Goal: Task Accomplishment & Management: Use online tool/utility

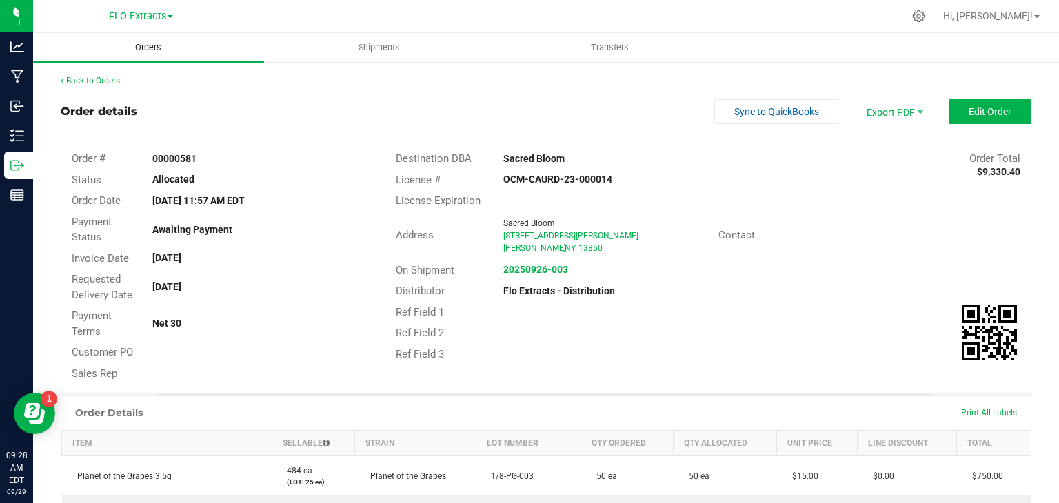
click at [144, 46] on span "Orders" at bounding box center [147, 47] width 63 height 12
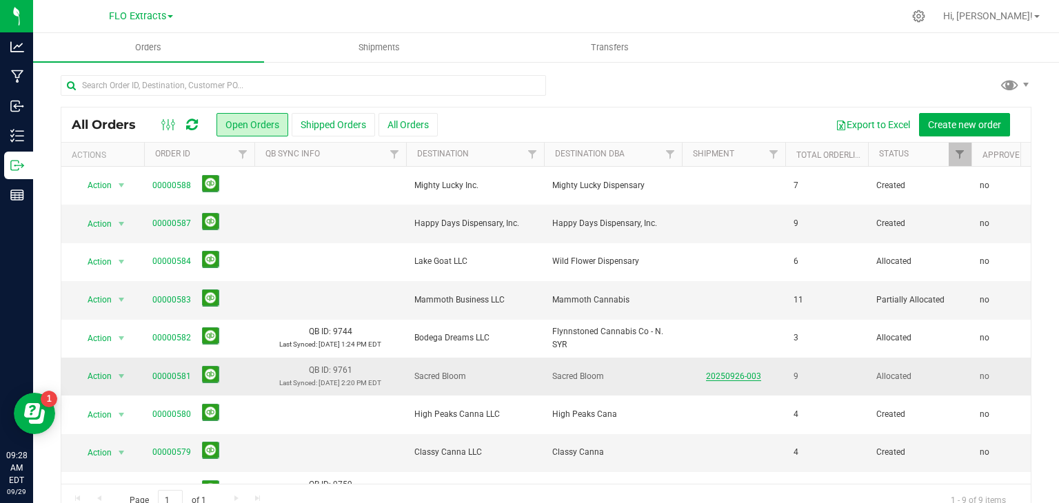
click at [745, 375] on link "20250926-003" at bounding box center [733, 377] width 55 height 10
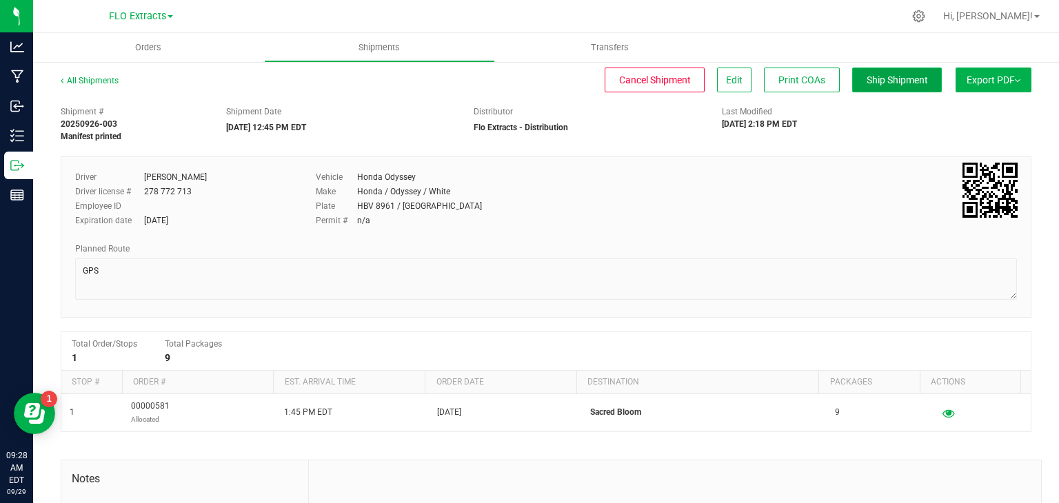
click at [866, 76] on span "Ship Shipment" at bounding box center [896, 79] width 61 height 11
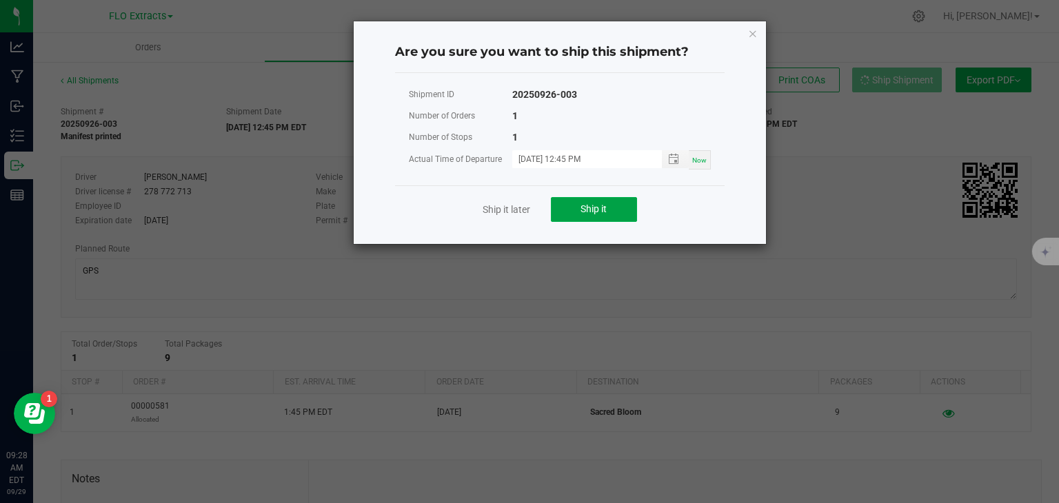
drag, startPoint x: 609, startPoint y: 210, endPoint x: 650, endPoint y: 218, distance: 42.0
click at [609, 210] on button "Ship it" at bounding box center [594, 209] width 86 height 25
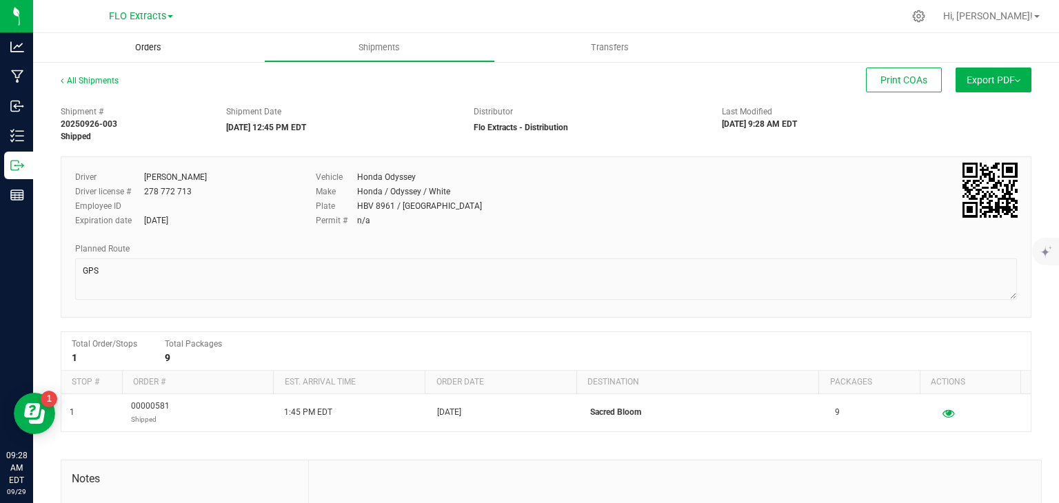
click at [145, 42] on span "Orders" at bounding box center [147, 47] width 63 height 12
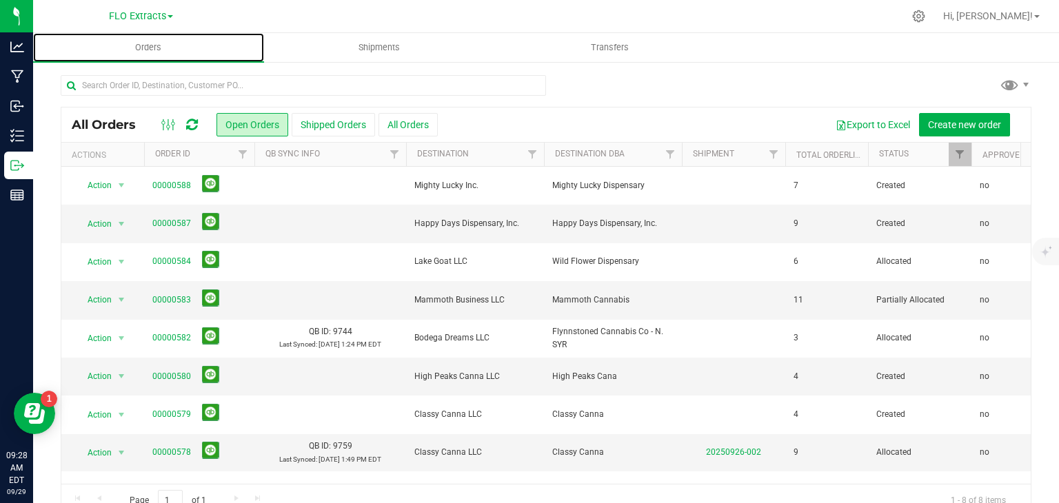
scroll to position [28, 0]
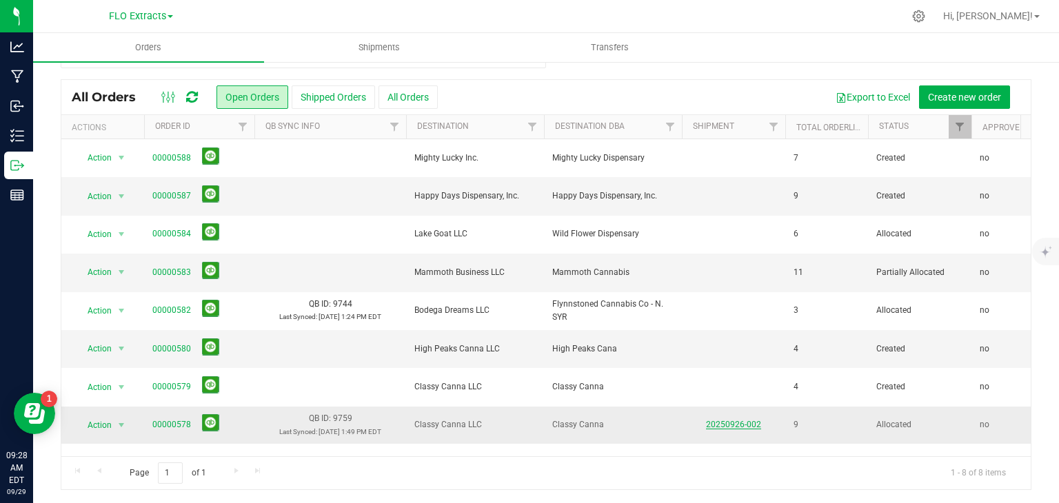
click at [722, 422] on link "20250926-002" at bounding box center [733, 425] width 55 height 10
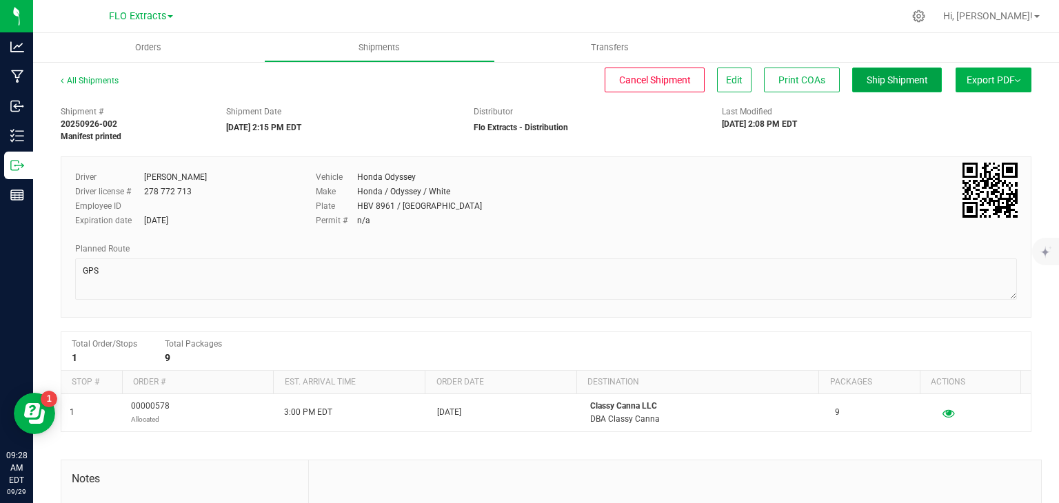
click at [909, 81] on span "Ship Shipment" at bounding box center [896, 79] width 61 height 11
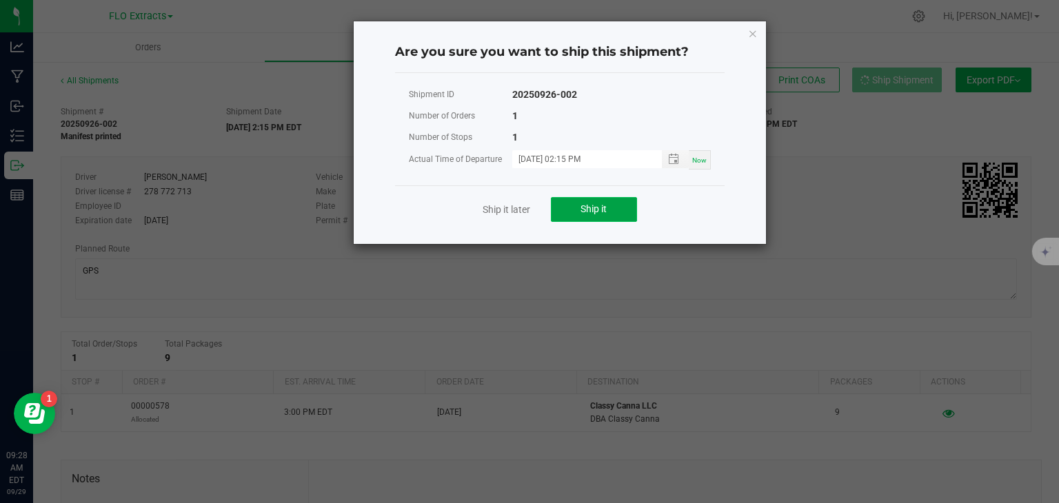
click at [601, 216] on button "Ship it" at bounding box center [594, 209] width 86 height 25
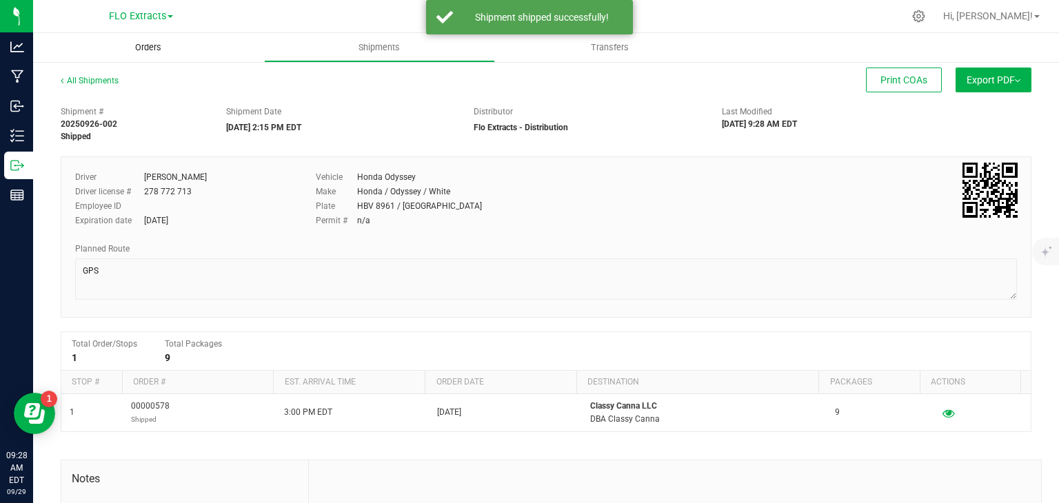
click at [141, 50] on span "Orders" at bounding box center [147, 47] width 63 height 12
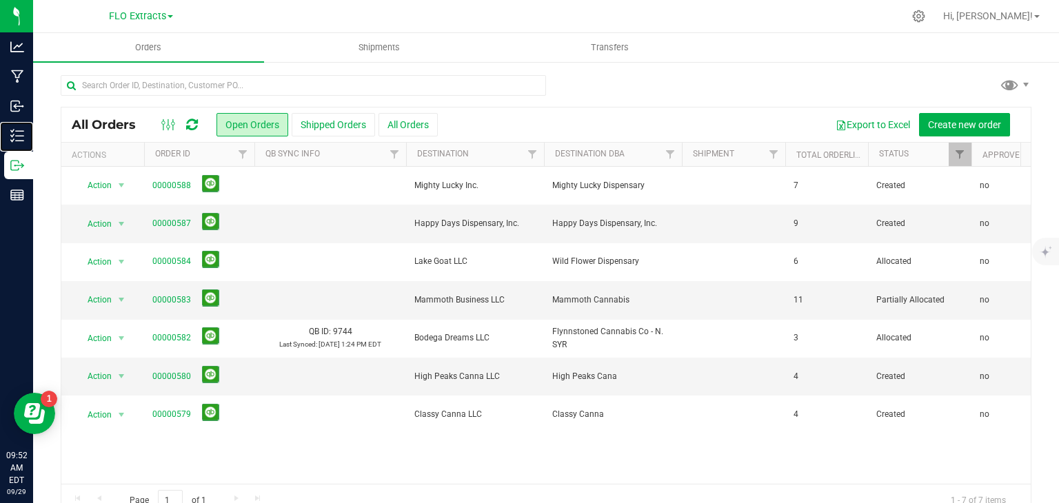
drag, startPoint x: 19, startPoint y: 141, endPoint x: 119, endPoint y: 121, distance: 101.8
click at [19, 141] on line at bounding box center [20, 141] width 8 height 0
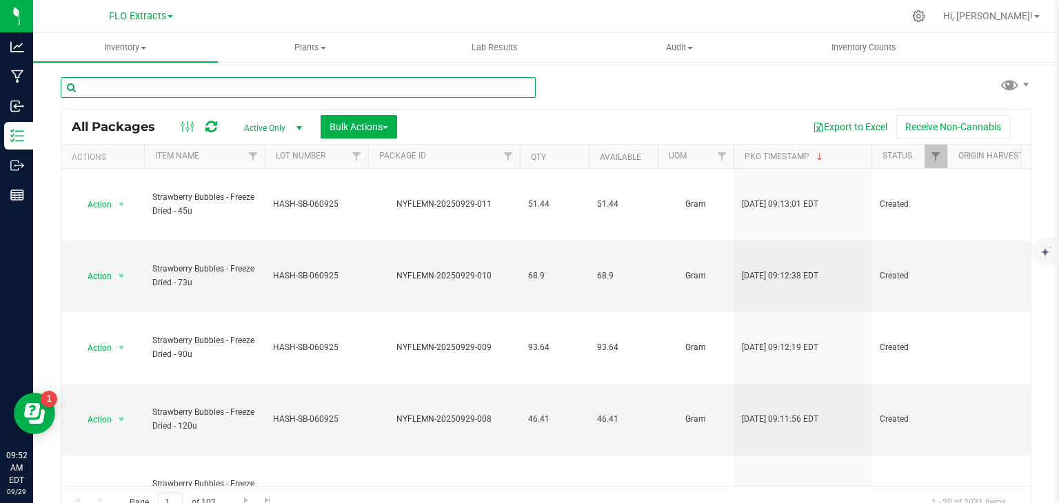
click at [130, 86] on input "text" at bounding box center [298, 87] width 475 height 21
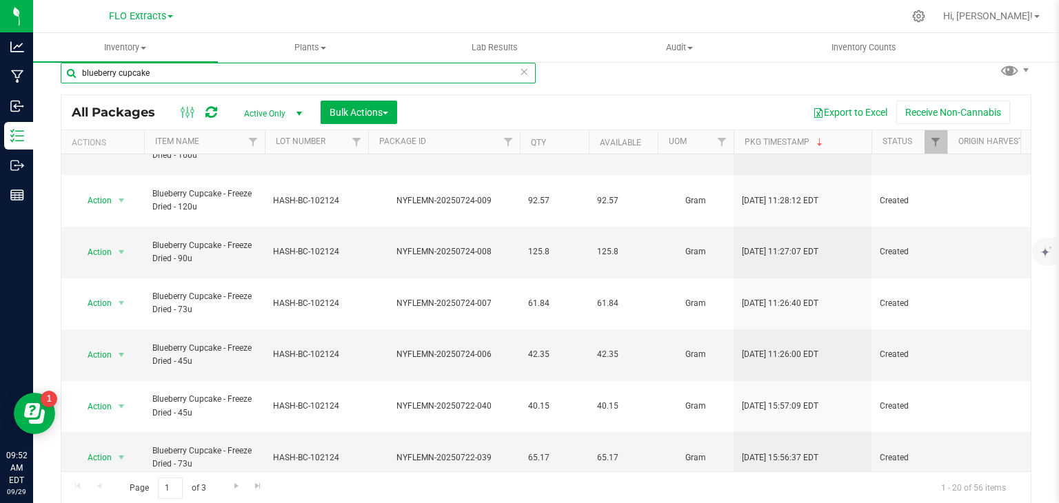
scroll to position [15, 0]
type input "blueberry cupcake"
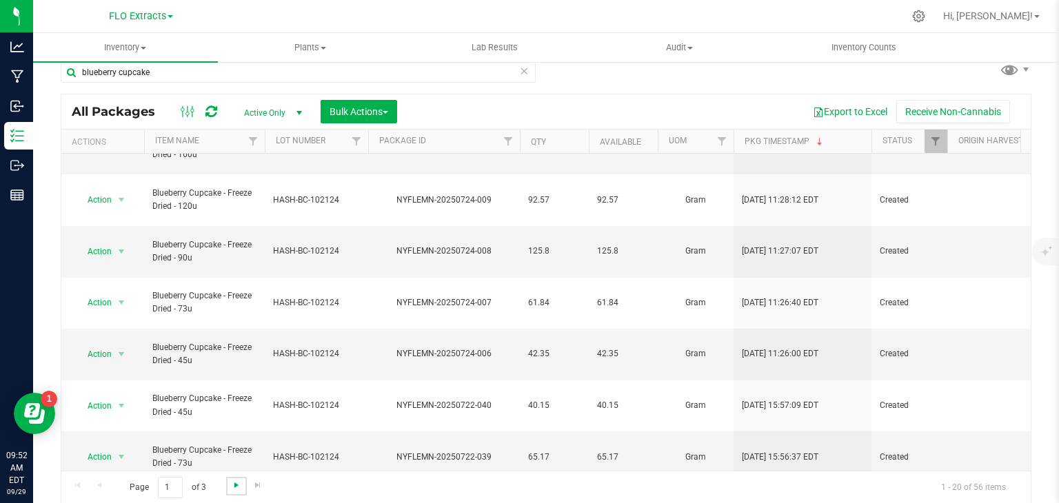
click at [232, 482] on span "Go to the next page" at bounding box center [236, 485] width 11 height 11
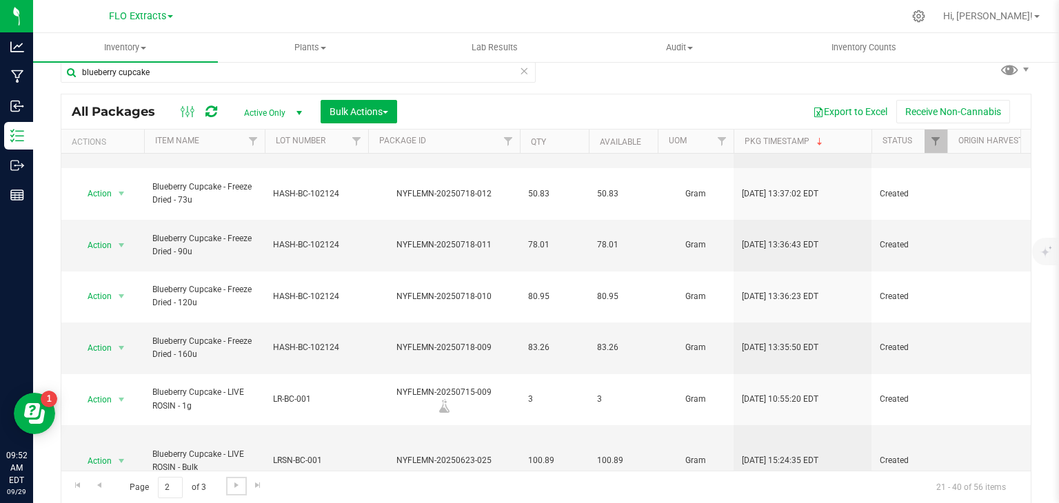
scroll to position [560, 0]
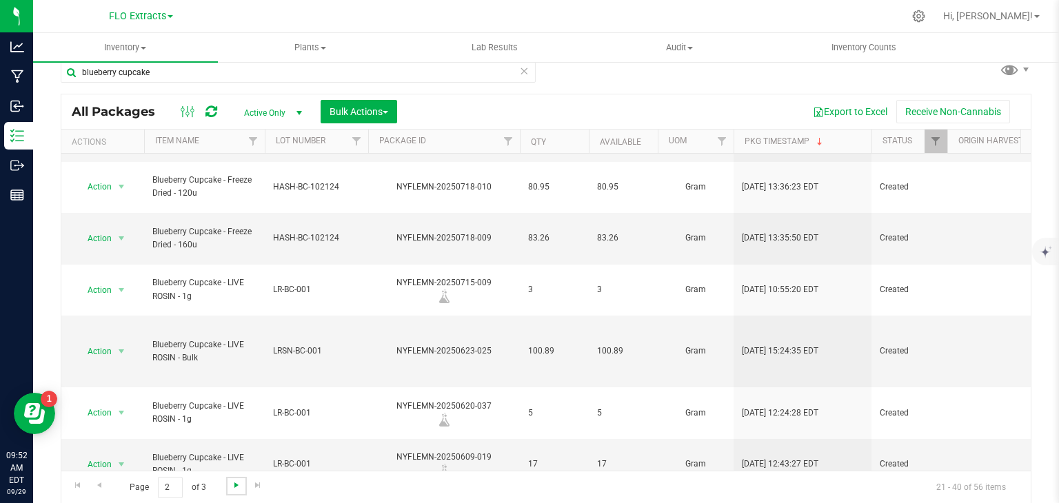
click at [238, 485] on span "Go to the next page" at bounding box center [236, 485] width 11 height 11
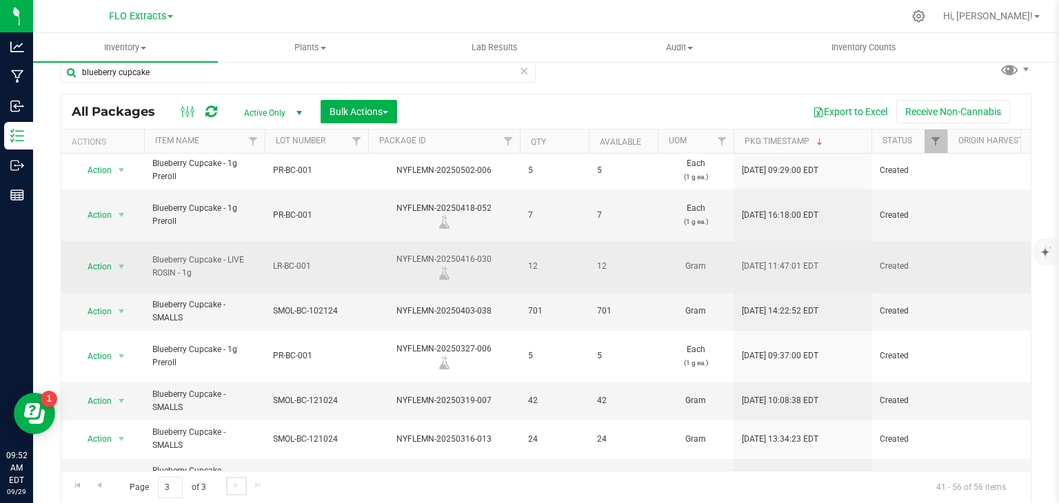
scroll to position [207, 0]
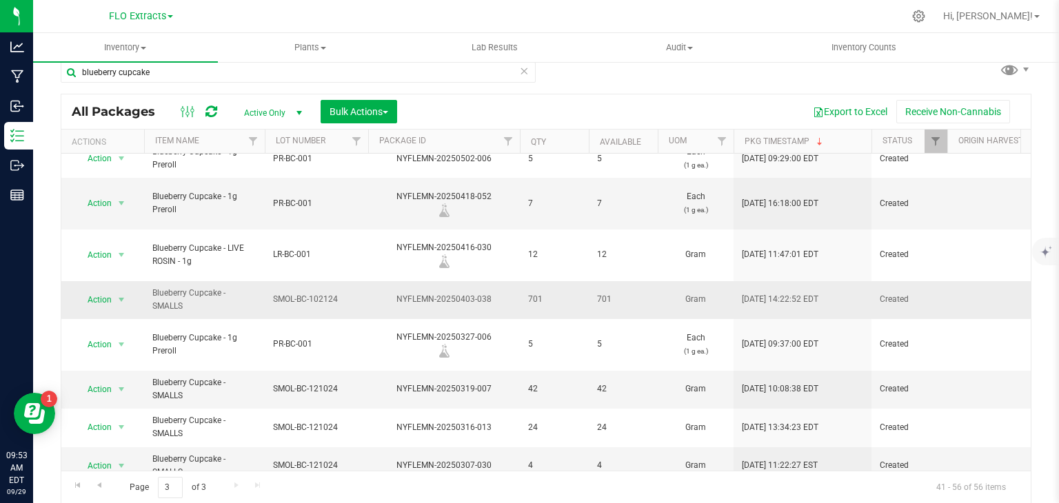
drag, startPoint x: 454, startPoint y: 236, endPoint x: 504, endPoint y: 234, distance: 49.7
click at [504, 293] on div "NYFLEMN-20250403-038" at bounding box center [444, 299] width 156 height 13
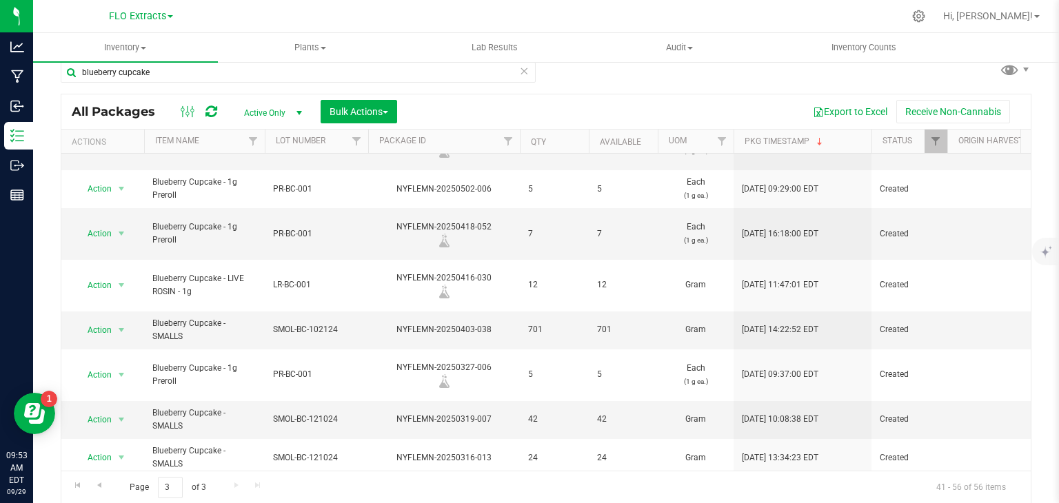
scroll to position [113, 0]
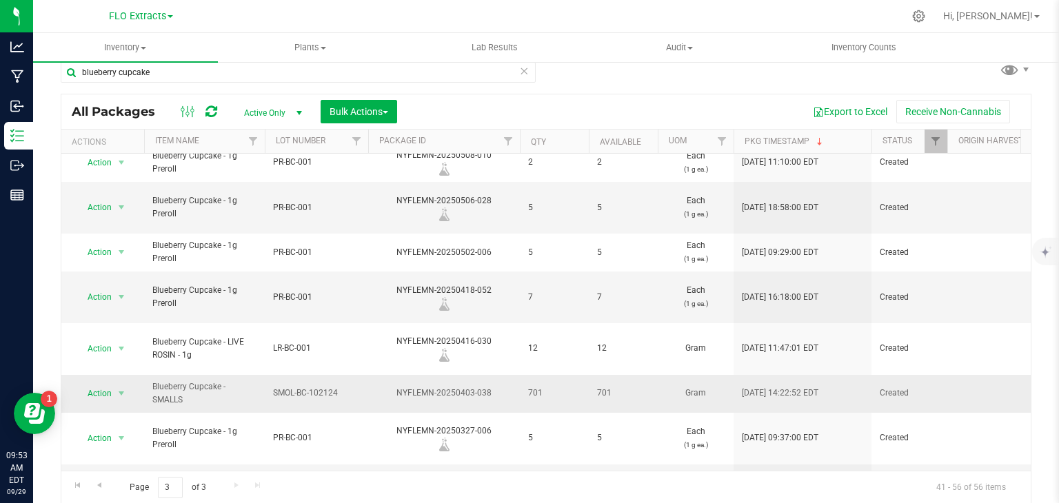
drag, startPoint x: 275, startPoint y: 328, endPoint x: 505, endPoint y: 322, distance: 230.3
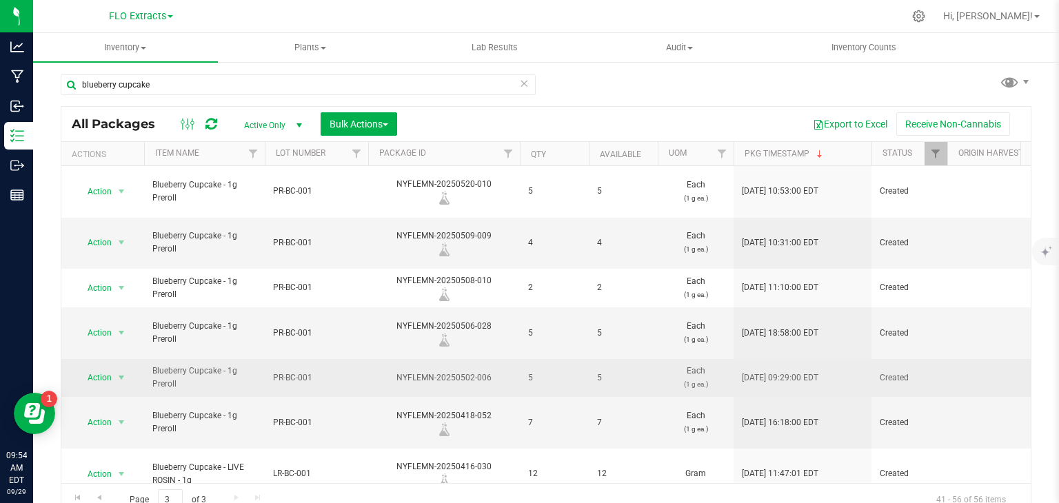
scroll to position [0, 0]
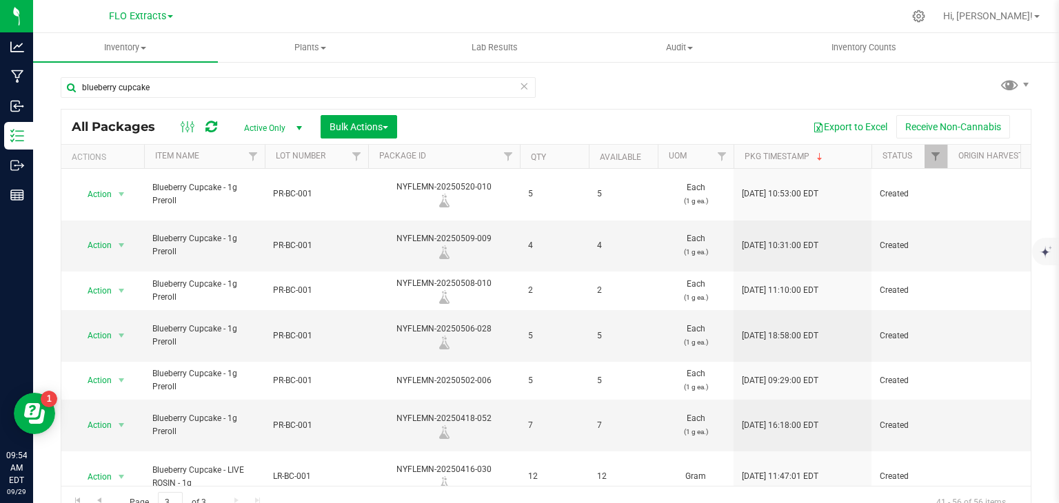
click at [519, 86] on icon at bounding box center [524, 85] width 10 height 17
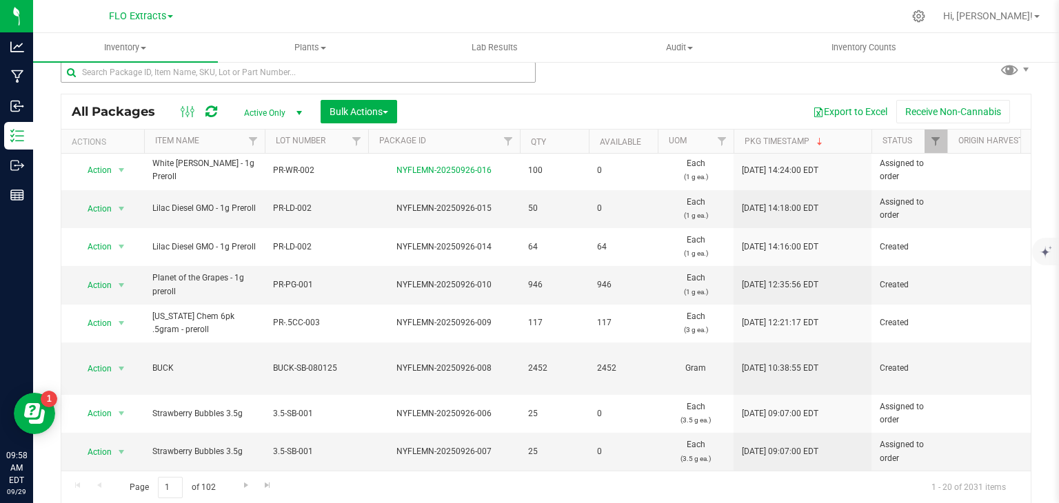
scroll to position [51, 0]
